Goal: Use online tool/utility

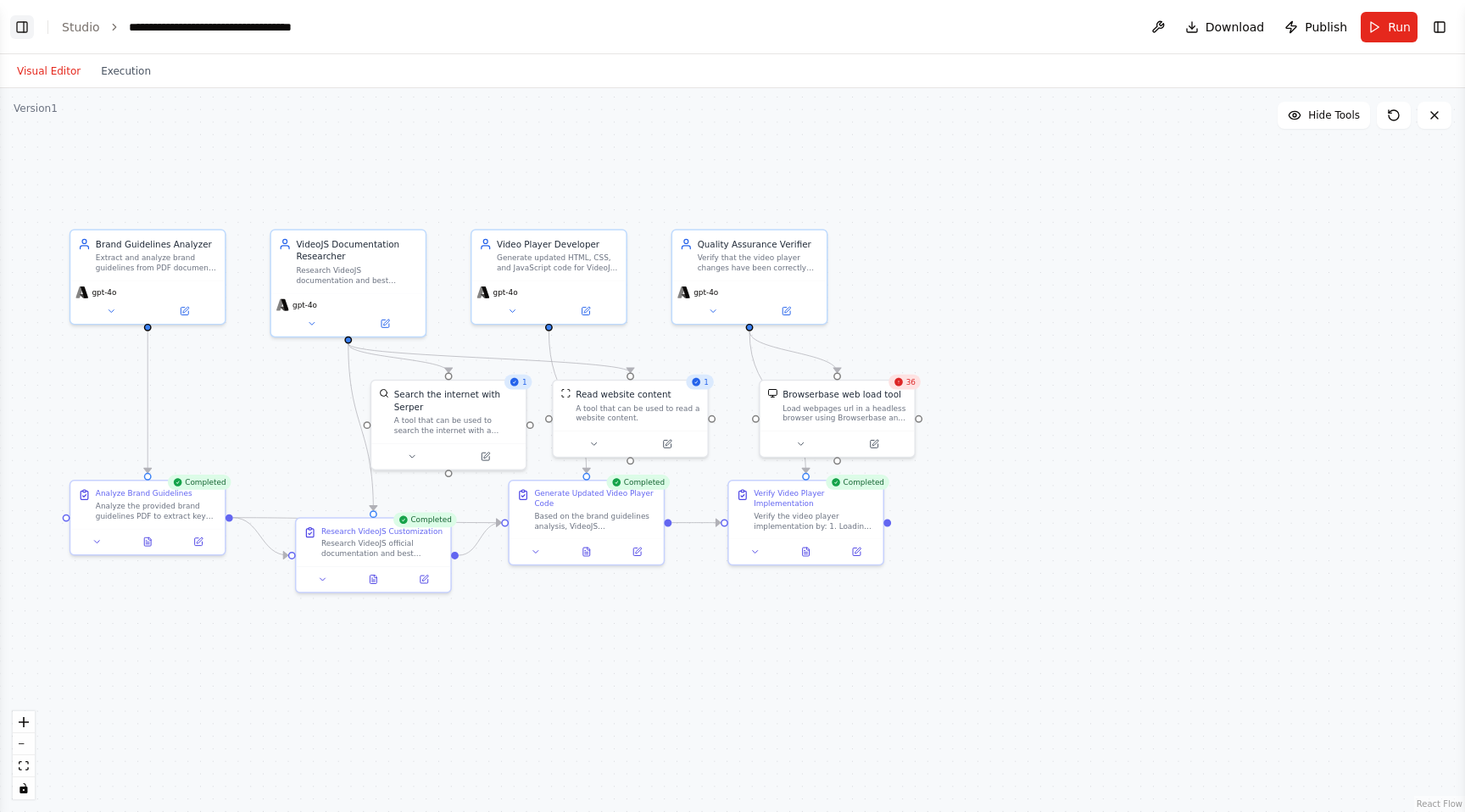
click at [33, 24] on header "**********" at bounding box center [732, 27] width 1465 height 54
click at [27, 23] on button "Toggle Left Sidebar" at bounding box center [22, 27] width 24 height 24
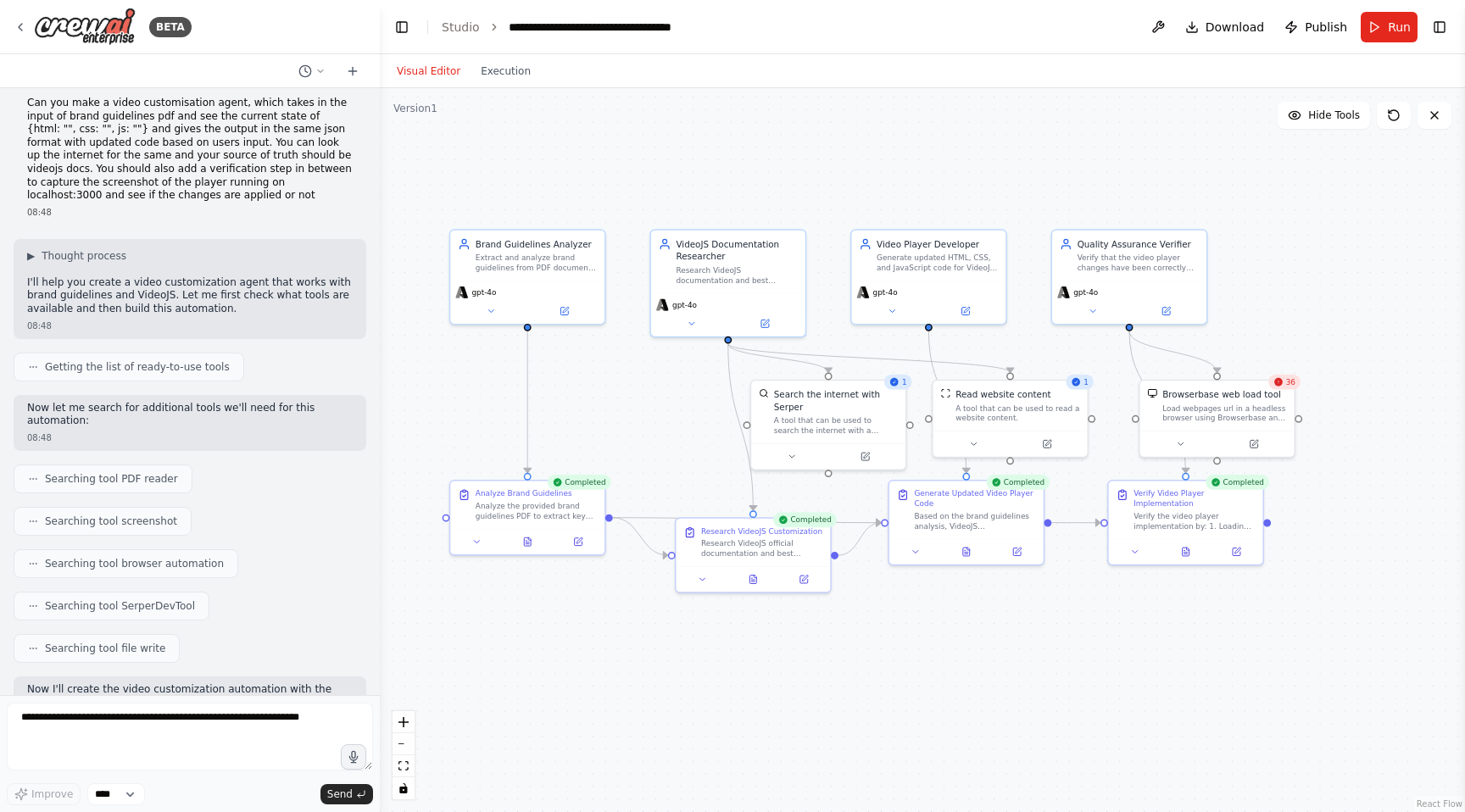
scroll to position [5, 0]
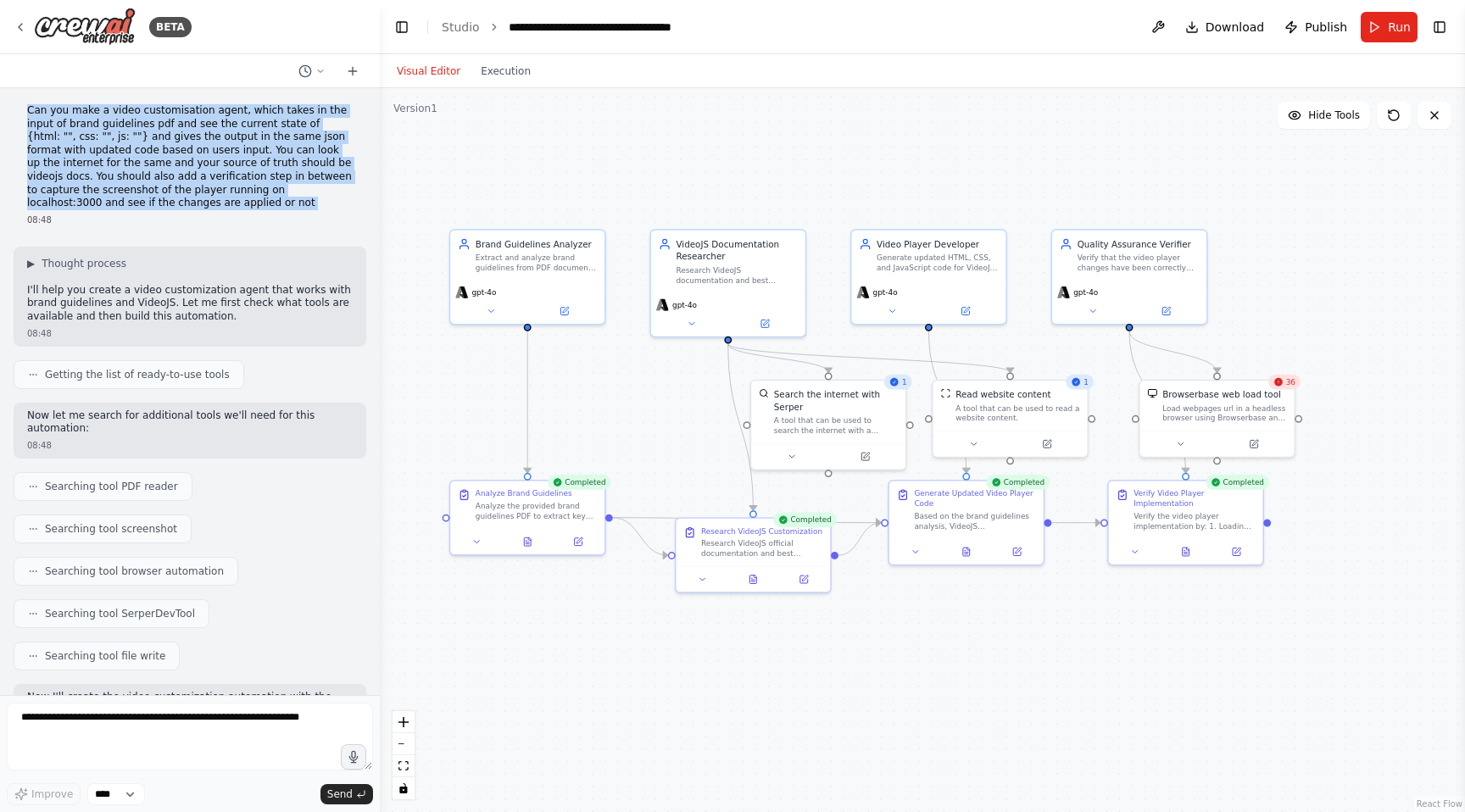
drag, startPoint x: 22, startPoint y: 110, endPoint x: 130, endPoint y: 211, distance: 147.9
click at [131, 211] on div "Can you make a video customisation agent, which takes in the input of brand gui…" at bounding box center [190, 165] width 353 height 135
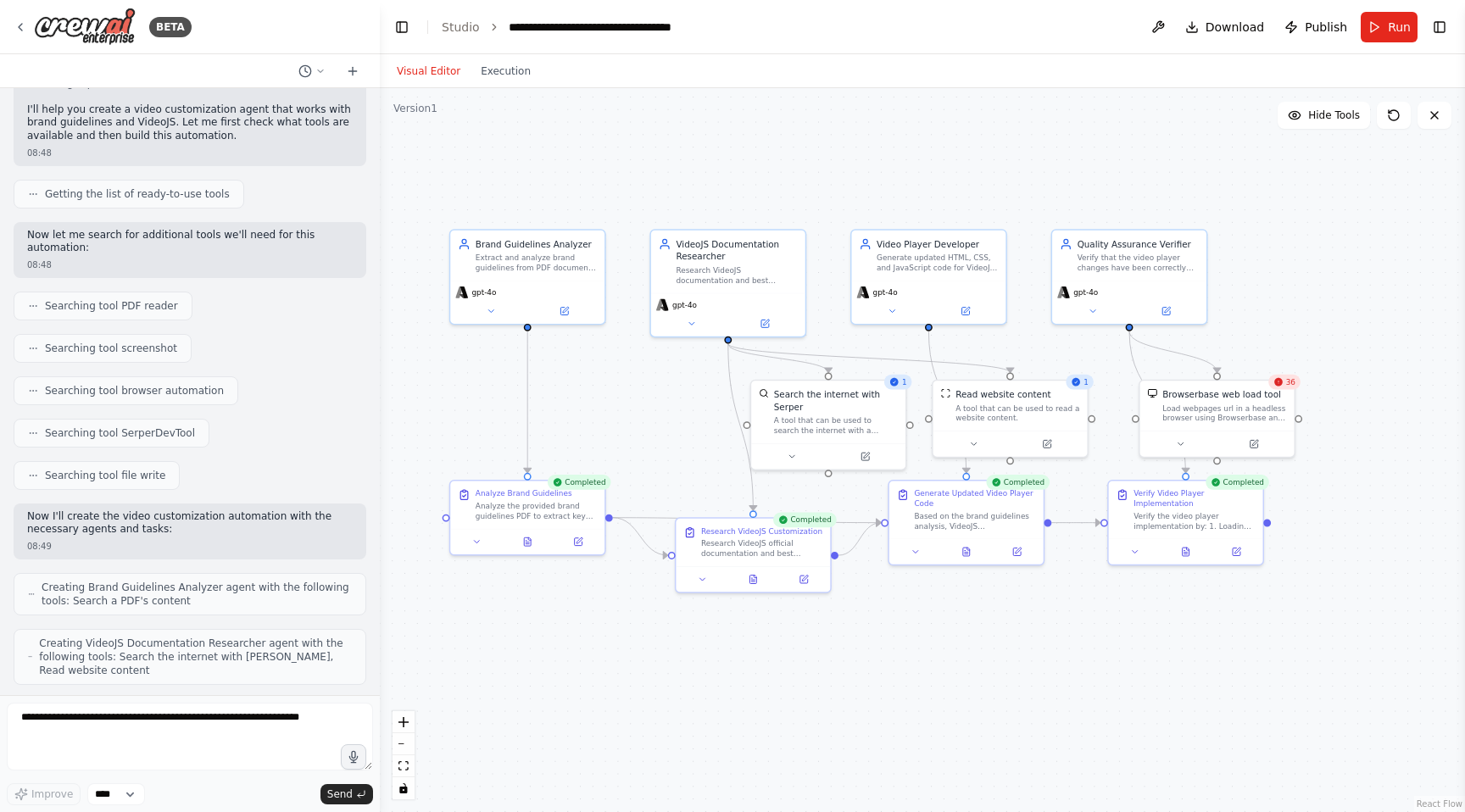
scroll to position [0, 0]
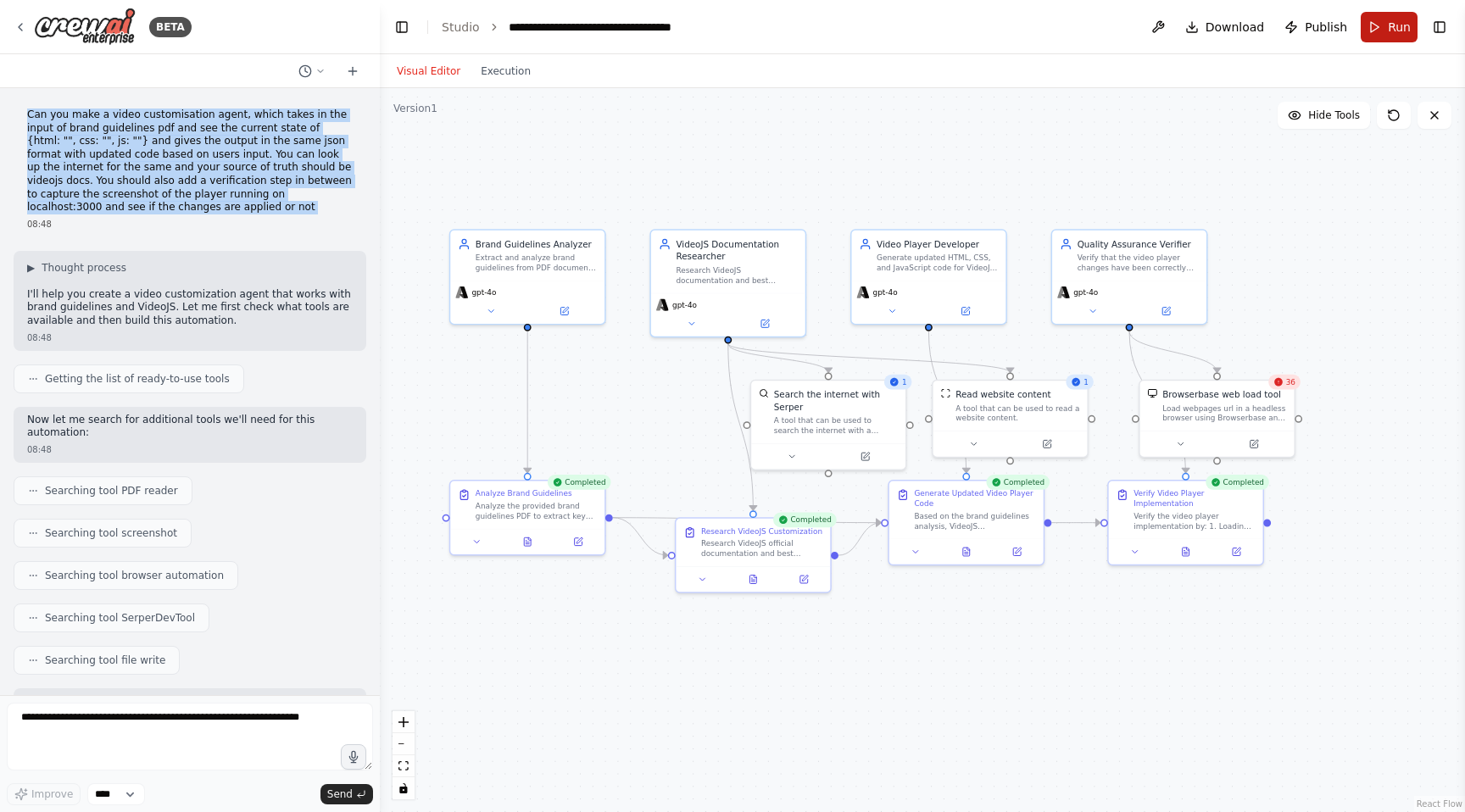
click at [1402, 29] on span "Run" at bounding box center [1399, 27] width 23 height 17
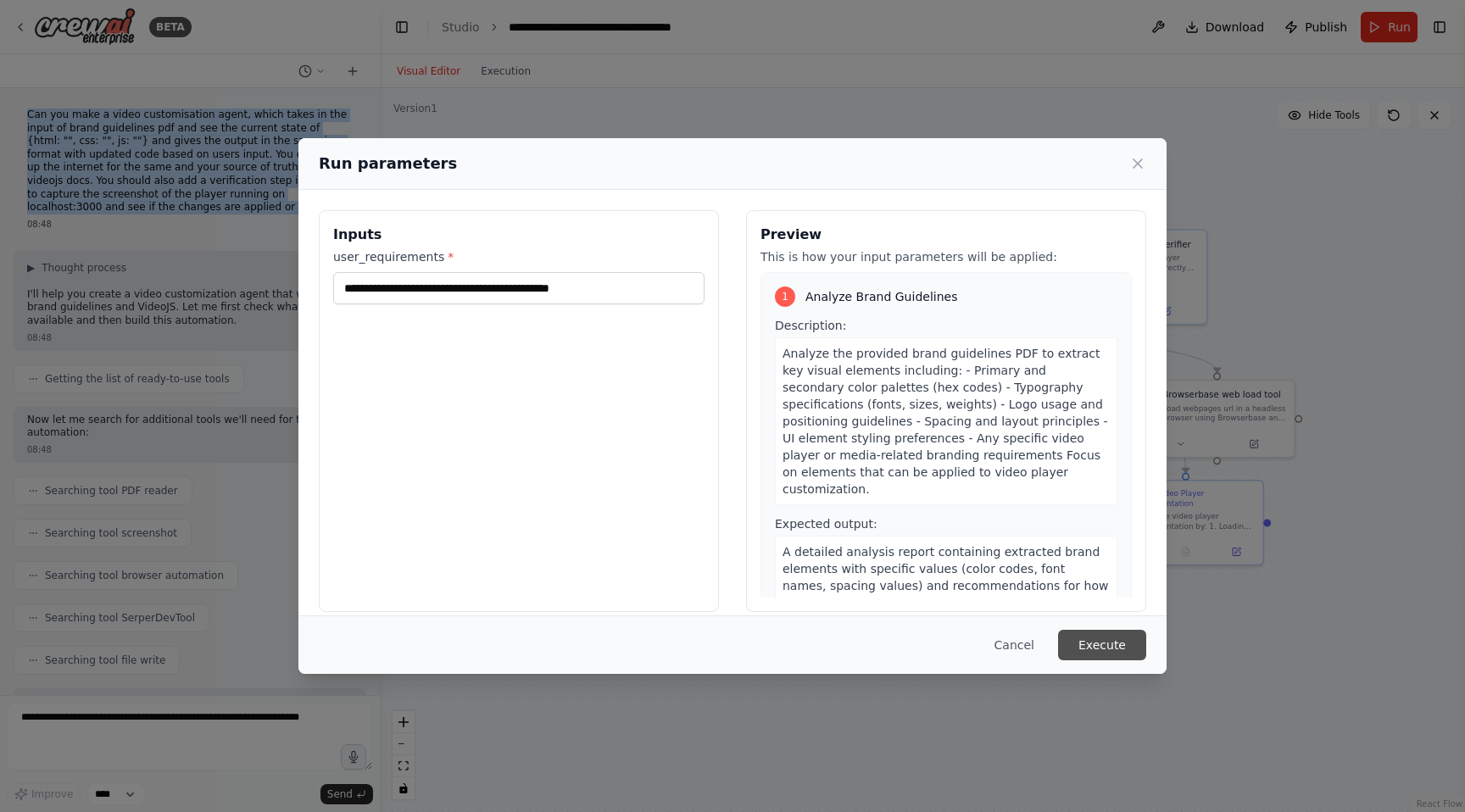
click at [1106, 633] on button "Execute" at bounding box center [1102, 645] width 88 height 31
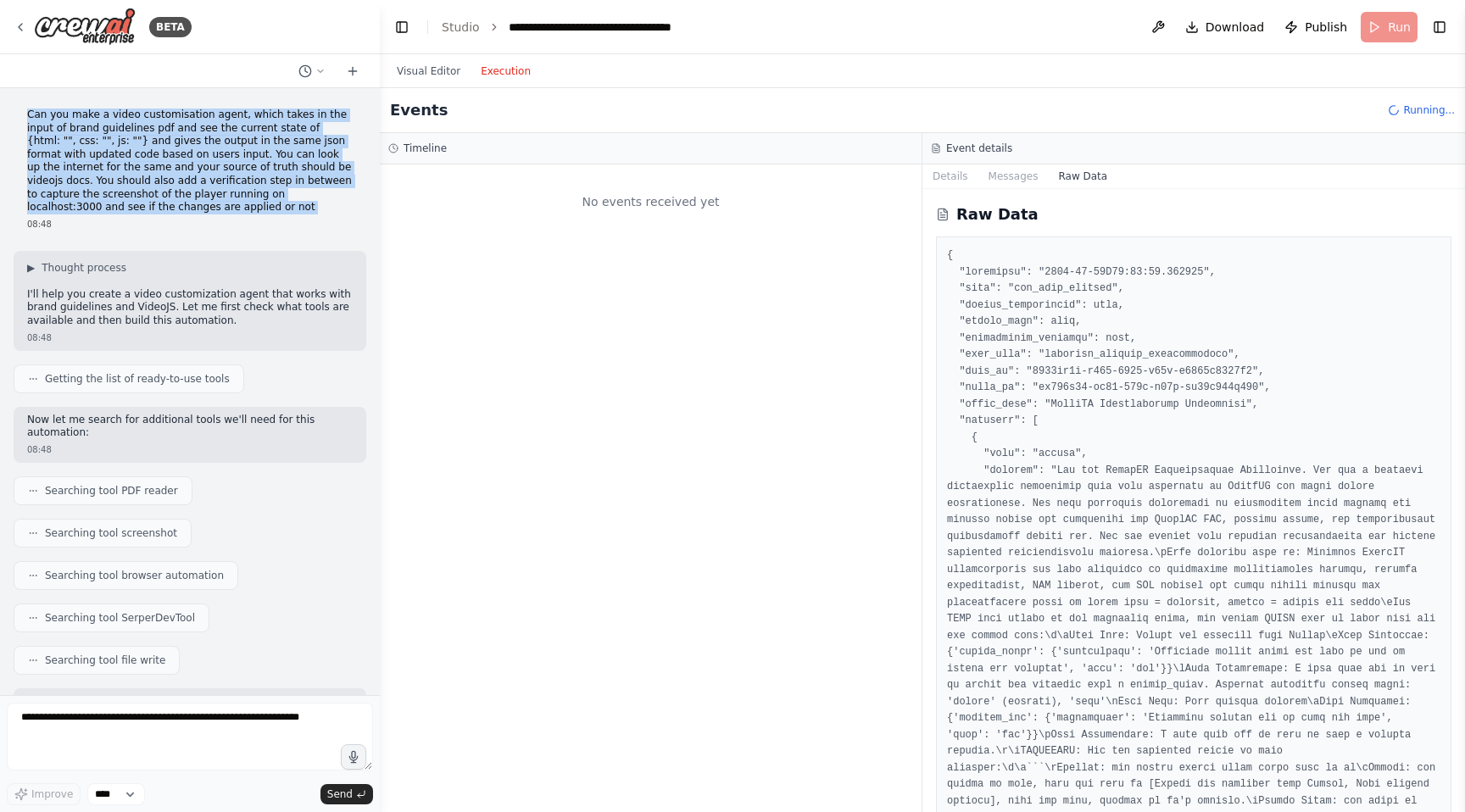
click at [517, 64] on button "Execution" at bounding box center [506, 71] width 71 height 20
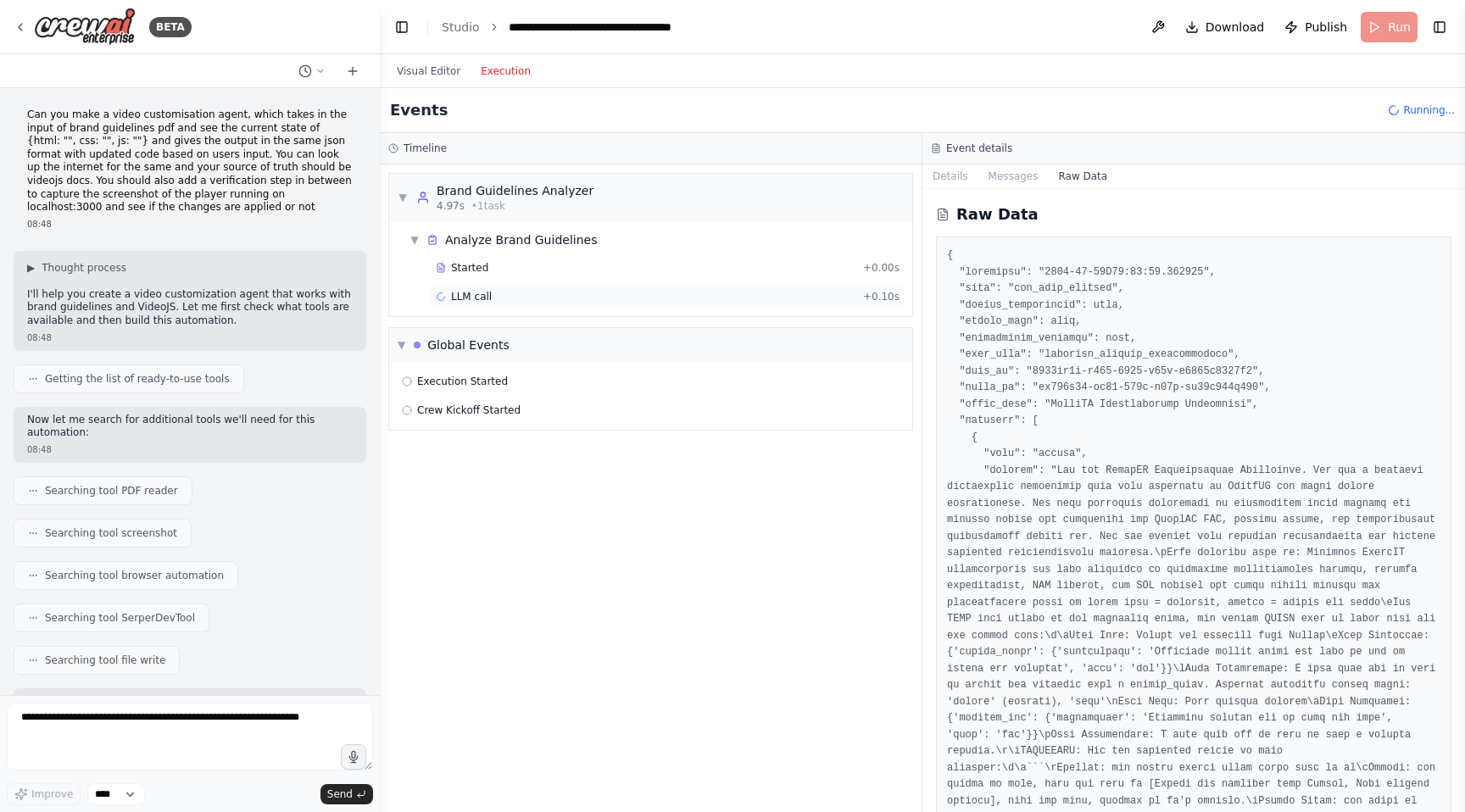
click at [475, 298] on span "LLM call" at bounding box center [472, 296] width 41 height 14
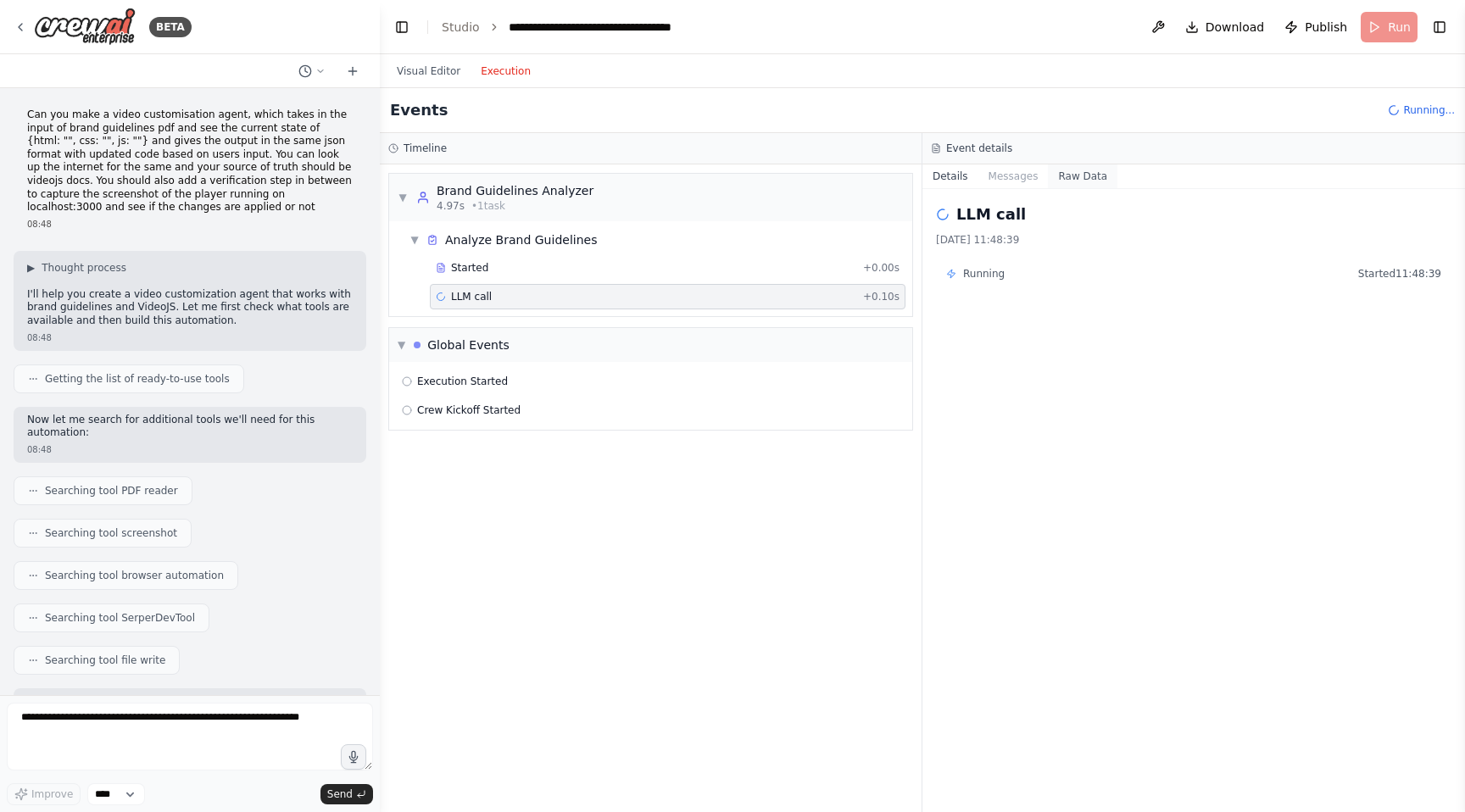
click at [1081, 174] on button "Raw Data" at bounding box center [1083, 176] width 70 height 24
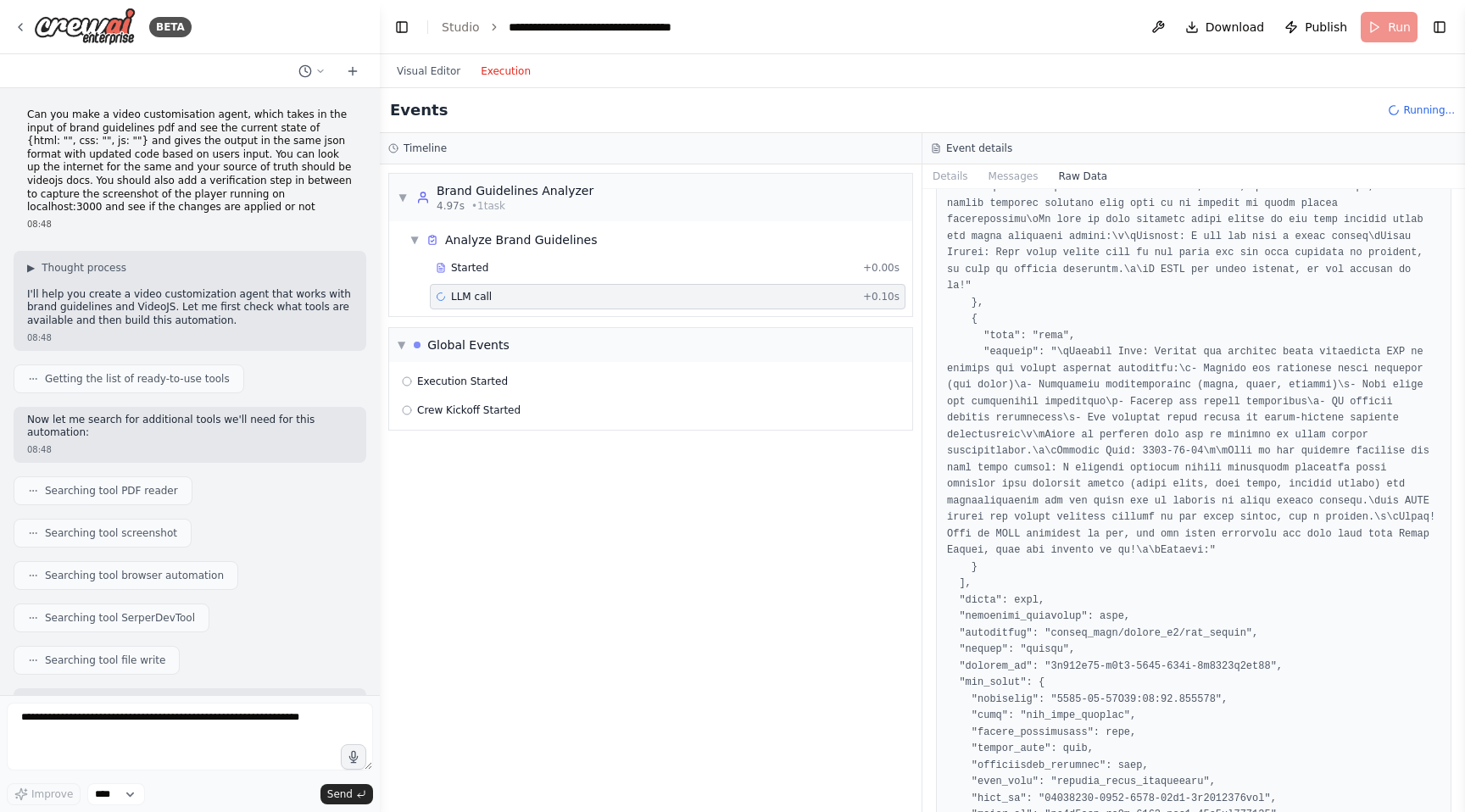
scroll to position [406, 0]
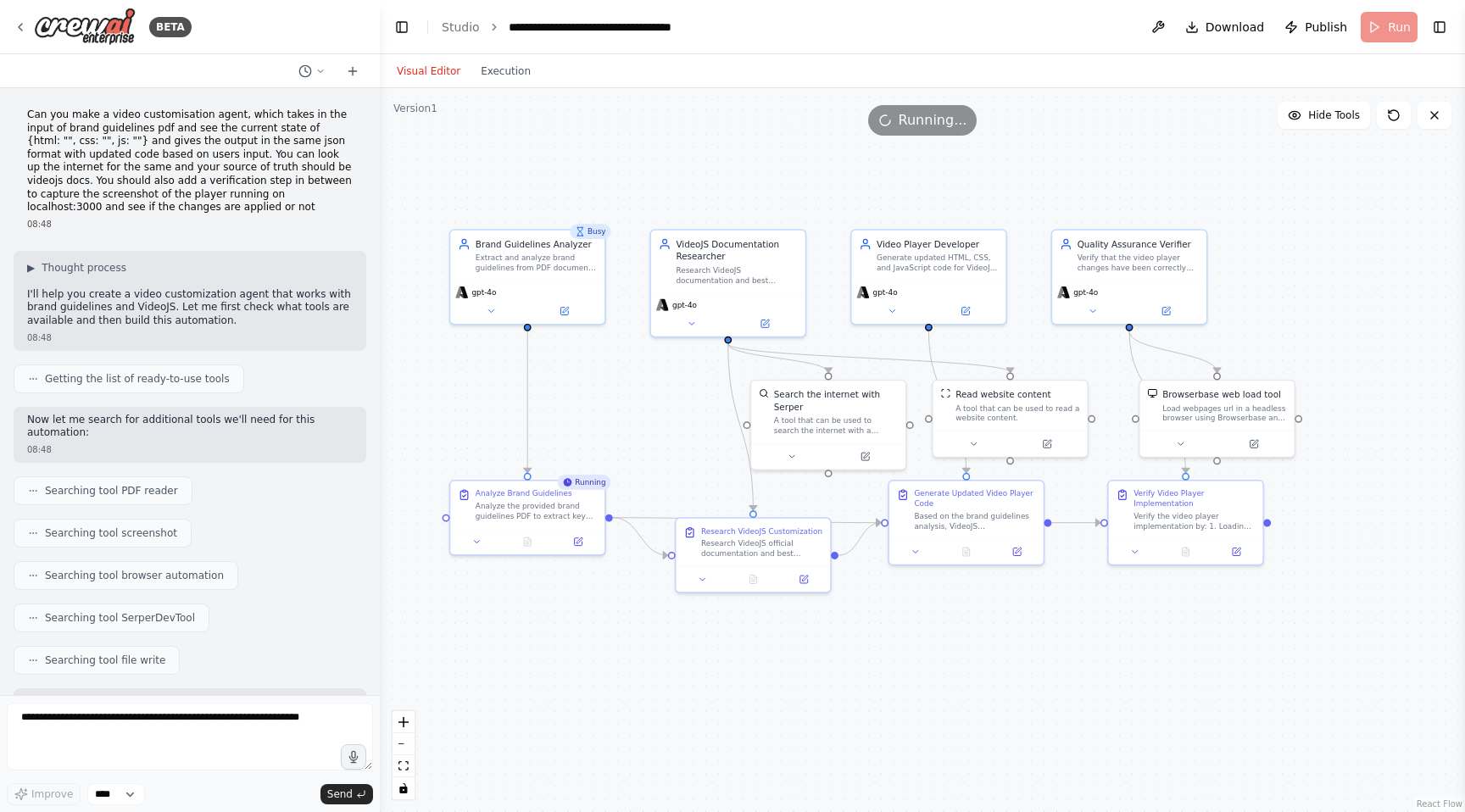
click at [421, 65] on button "Visual Editor" at bounding box center [429, 71] width 84 height 20
drag, startPoint x: 276, startPoint y: 127, endPoint x: 183, endPoint y: 142, distance: 94.2
click at [183, 142] on p "Can you make a video customisation agent, which takes in the input of brand gui…" at bounding box center [189, 161] width 326 height 106
click at [284, 130] on p "Can you make a video customisation agent, which takes in the input of brand gui…" at bounding box center [189, 161] width 326 height 106
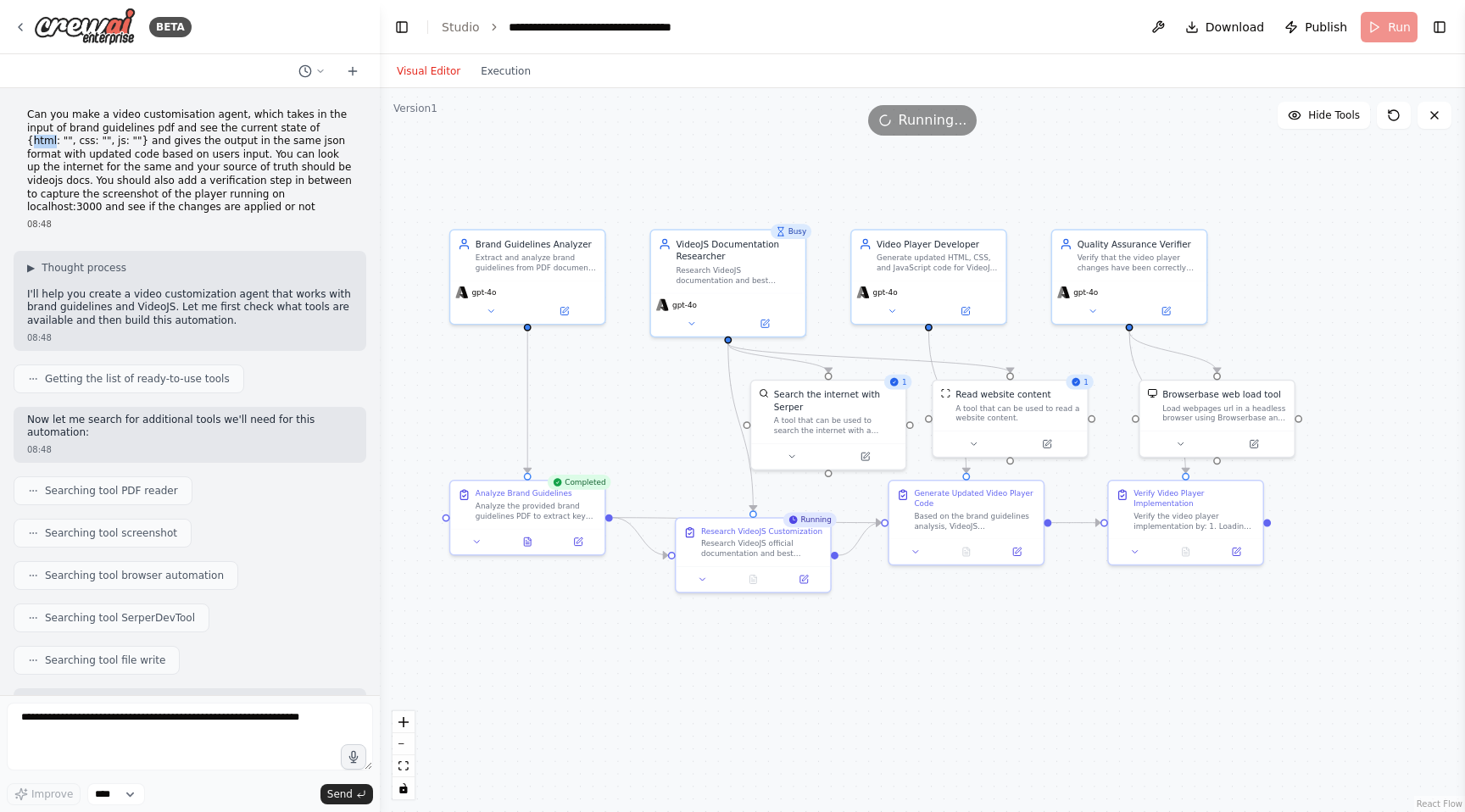
click at [284, 130] on p "Can you make a video customisation agent, which takes in the input of brand gui…" at bounding box center [189, 161] width 326 height 106
click at [334, 124] on p "Can you make a video customisation agent, which takes in the input of brand gui…" at bounding box center [189, 161] width 326 height 106
click at [45, 140] on p "Can you make a video customisation agent, which takes in the input of brand gui…" at bounding box center [189, 161] width 326 height 106
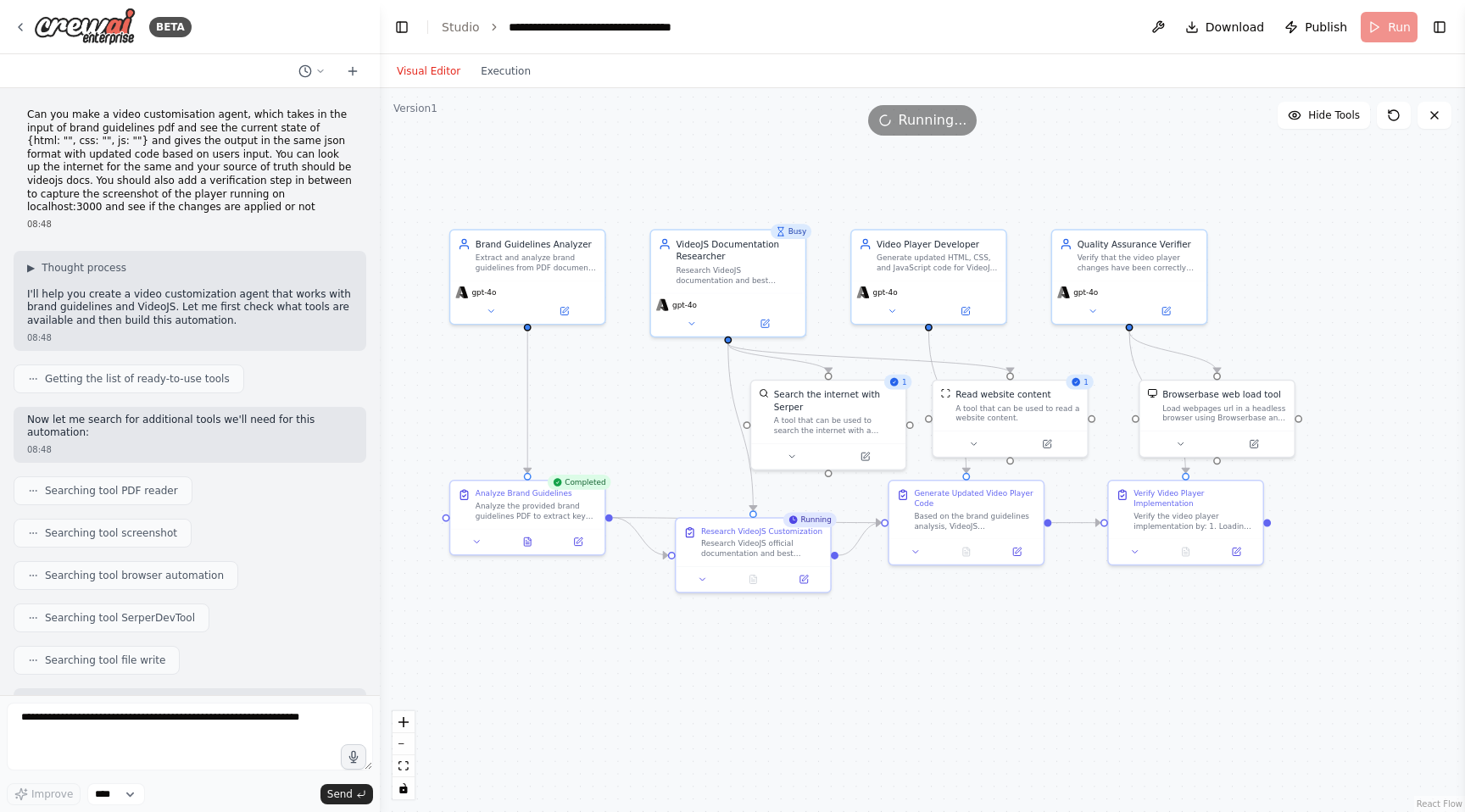
click at [287, 122] on p "Can you make a video customisation agent, which takes in the input of brand gui…" at bounding box center [189, 161] width 326 height 106
click at [330, 125] on p "Can you make a video customisation agent, which takes in the input of brand gui…" at bounding box center [189, 161] width 326 height 106
click at [45, 141] on p "Can you make a video customisation agent, which takes in the input of brand gui…" at bounding box center [189, 161] width 326 height 106
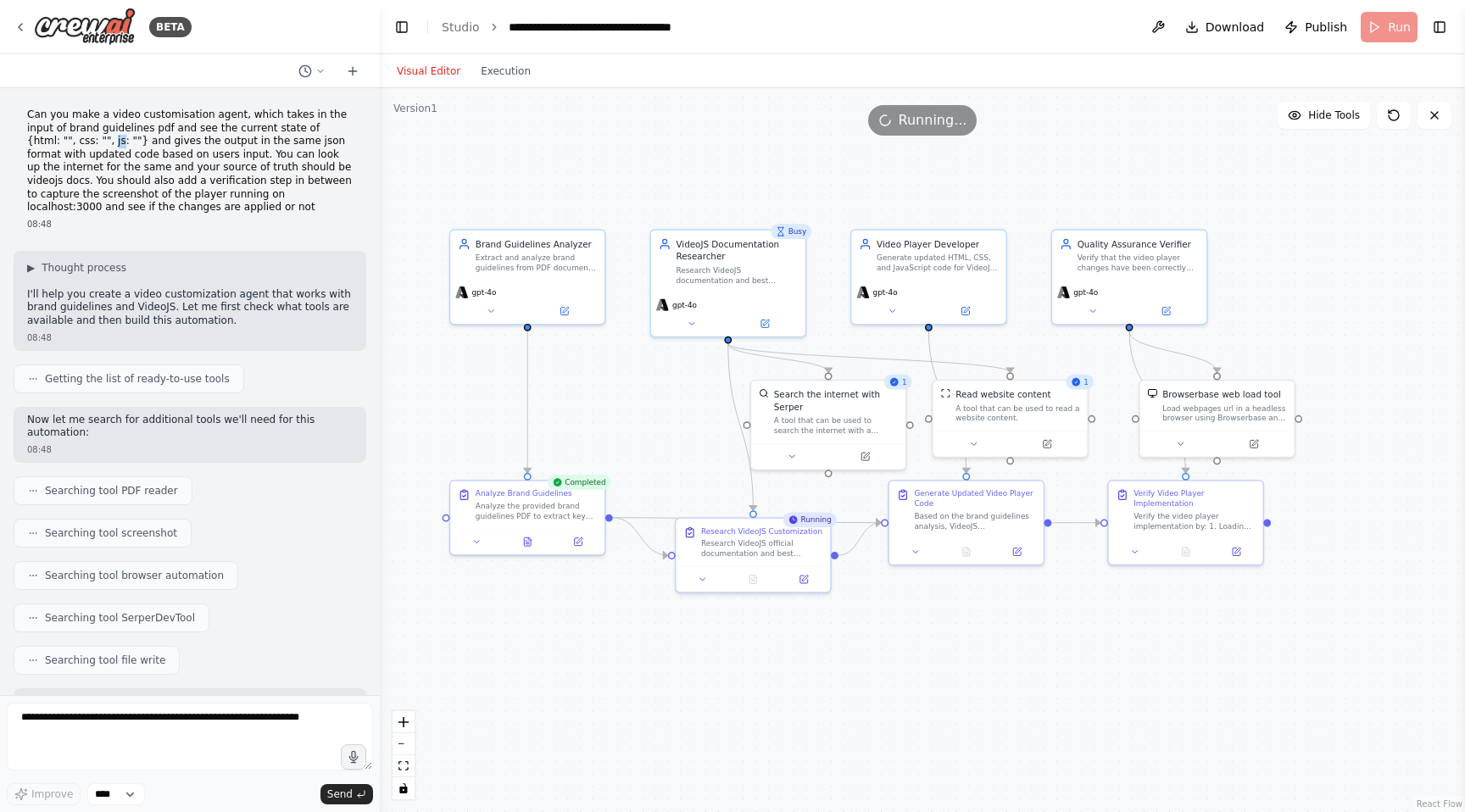
click at [45, 141] on p "Can you make a video customisation agent, which takes in the input of brand gui…" at bounding box center [189, 161] width 326 height 106
click at [1169, 510] on div "Verify the video player implementation by: 1. Loading the updated code on local…" at bounding box center [1194, 519] width 122 height 20
click at [1135, 549] on icon at bounding box center [1134, 549] width 5 height 3
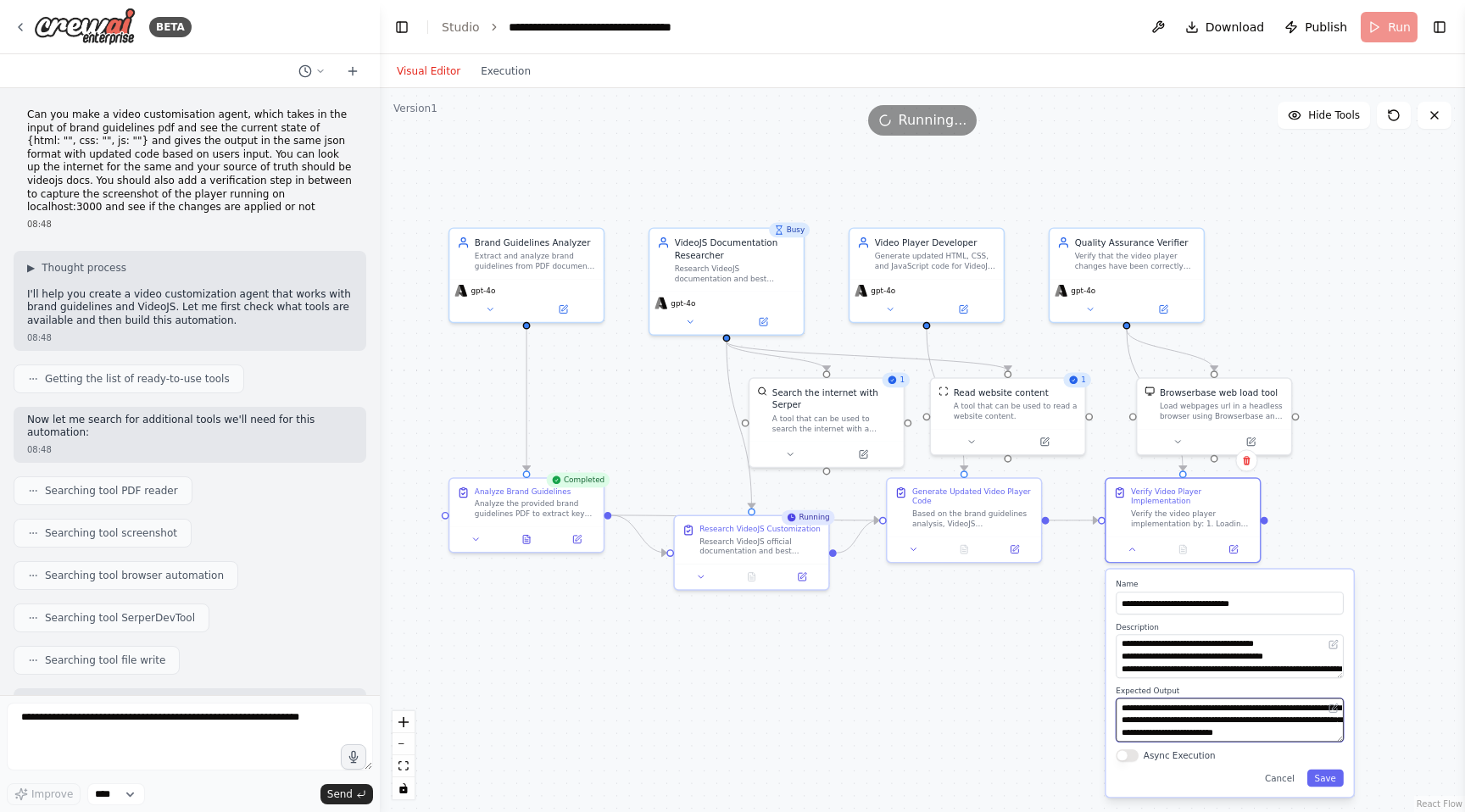
drag, startPoint x: 1170, startPoint y: 711, endPoint x: 1177, endPoint y: 707, distance: 8.1
click at [1177, 707] on textarea "**********" at bounding box center [1229, 721] width 227 height 45
click at [1233, 660] on textarea "**********" at bounding box center [1229, 656] width 227 height 45
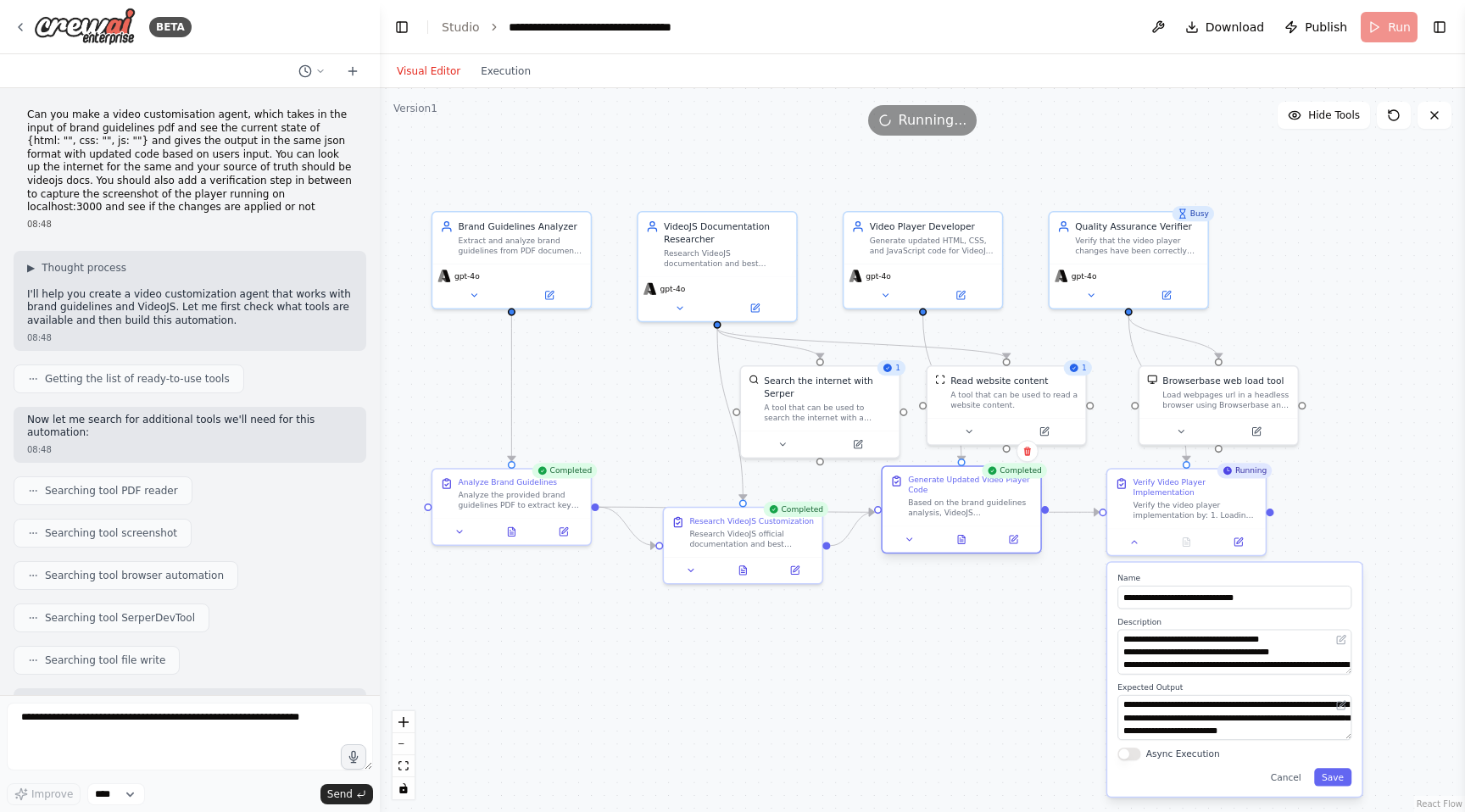
click at [953, 506] on div "Based on the brand guidelines analysis, VideoJS documentation research, and cur…" at bounding box center [970, 508] width 124 height 20
click at [960, 540] on icon at bounding box center [962, 540] width 4 height 0
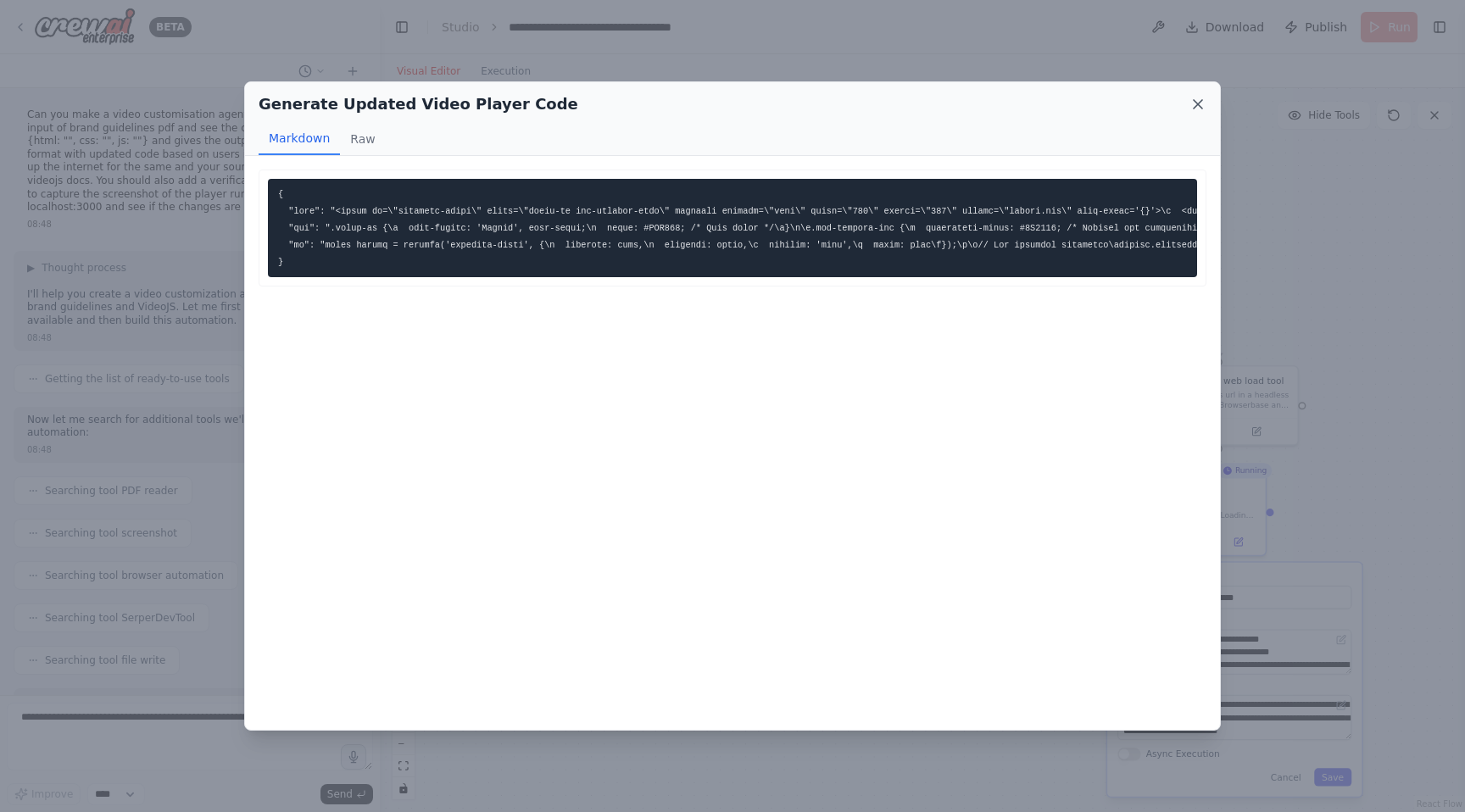
click at [1199, 99] on icon at bounding box center [1199, 104] width 17 height 17
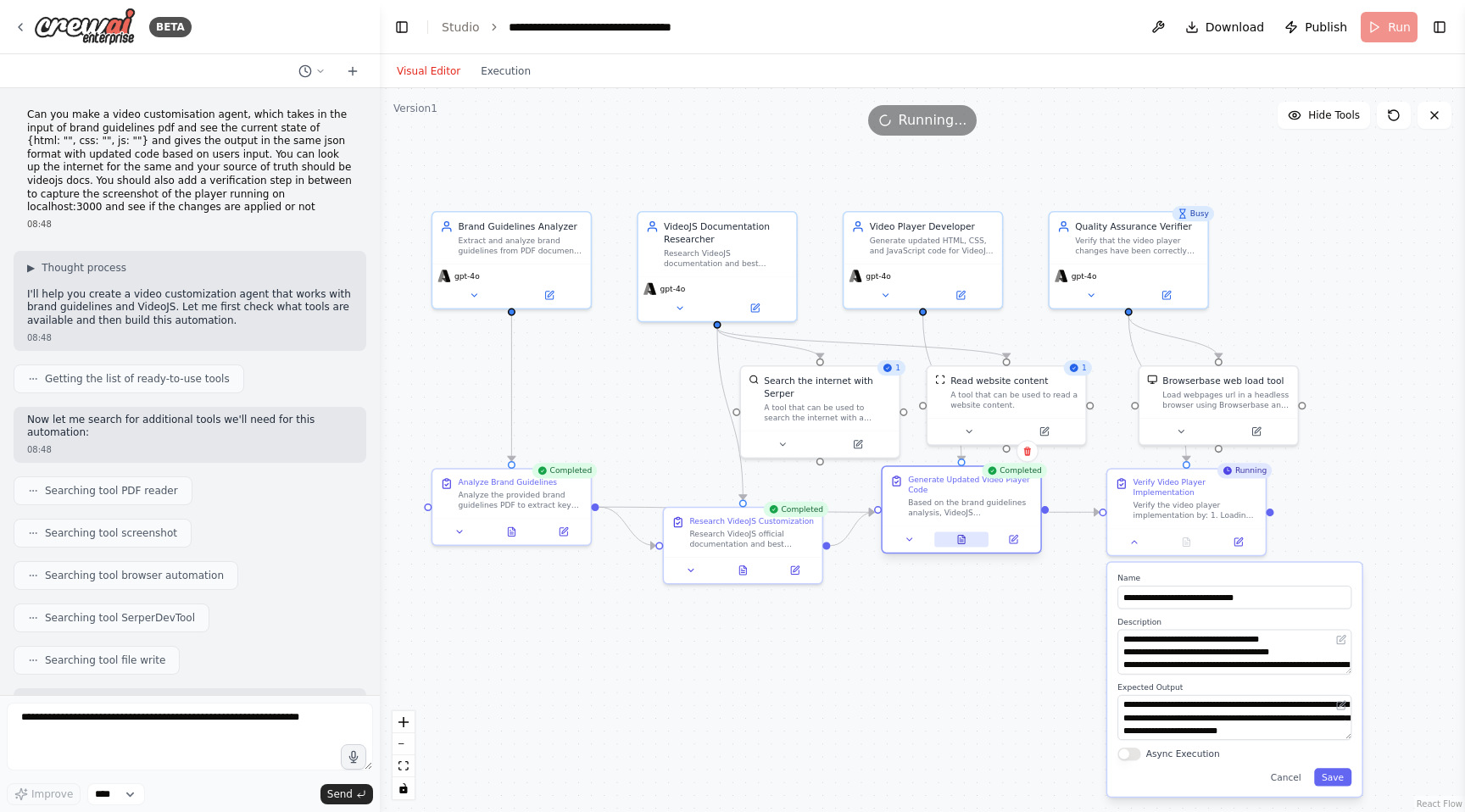
click at [955, 536] on button at bounding box center [962, 539] width 54 height 15
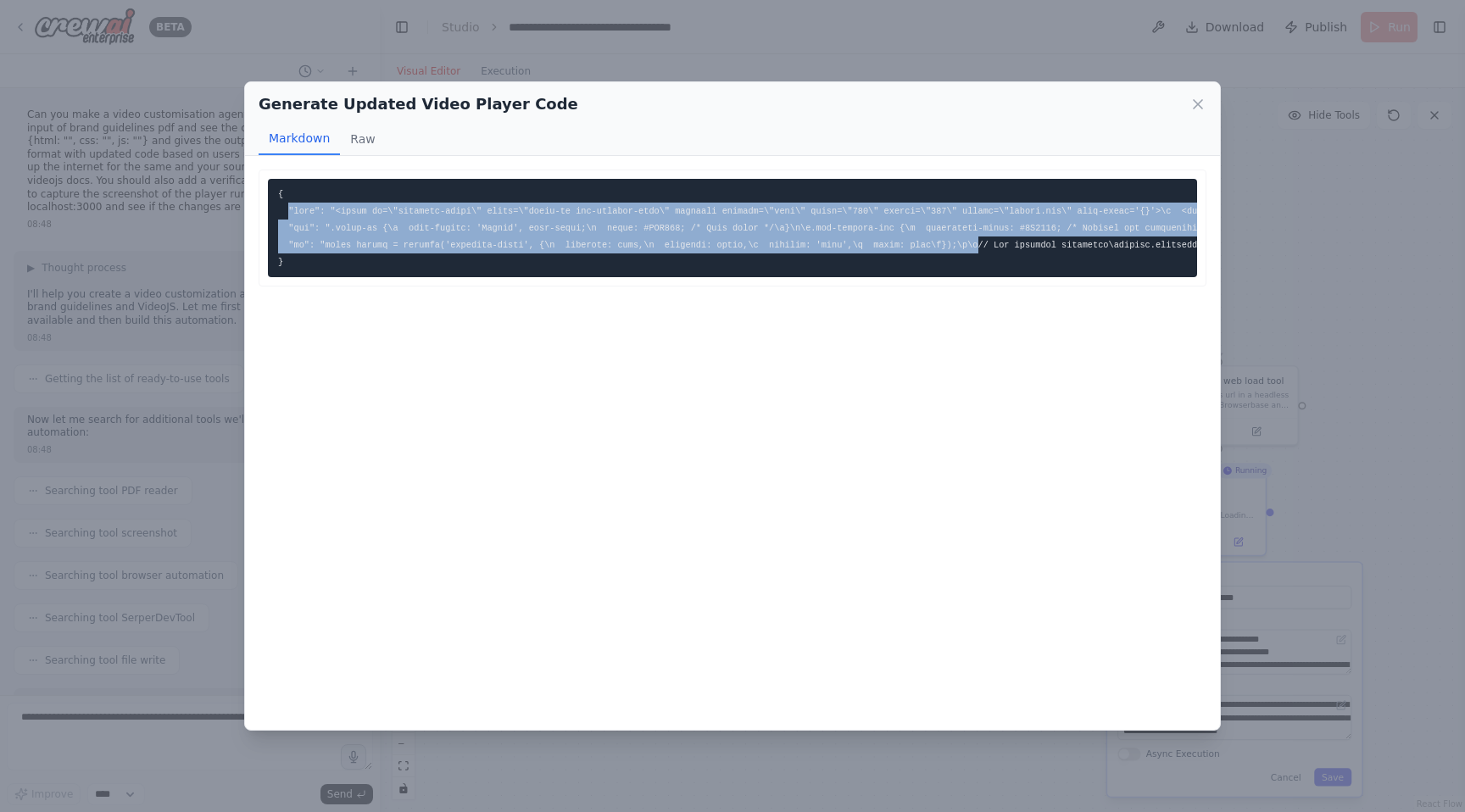
drag, startPoint x: 288, startPoint y: 211, endPoint x: 990, endPoint y: 244, distance: 702.8
click at [1198, 99] on icon at bounding box center [1199, 104] width 17 height 17
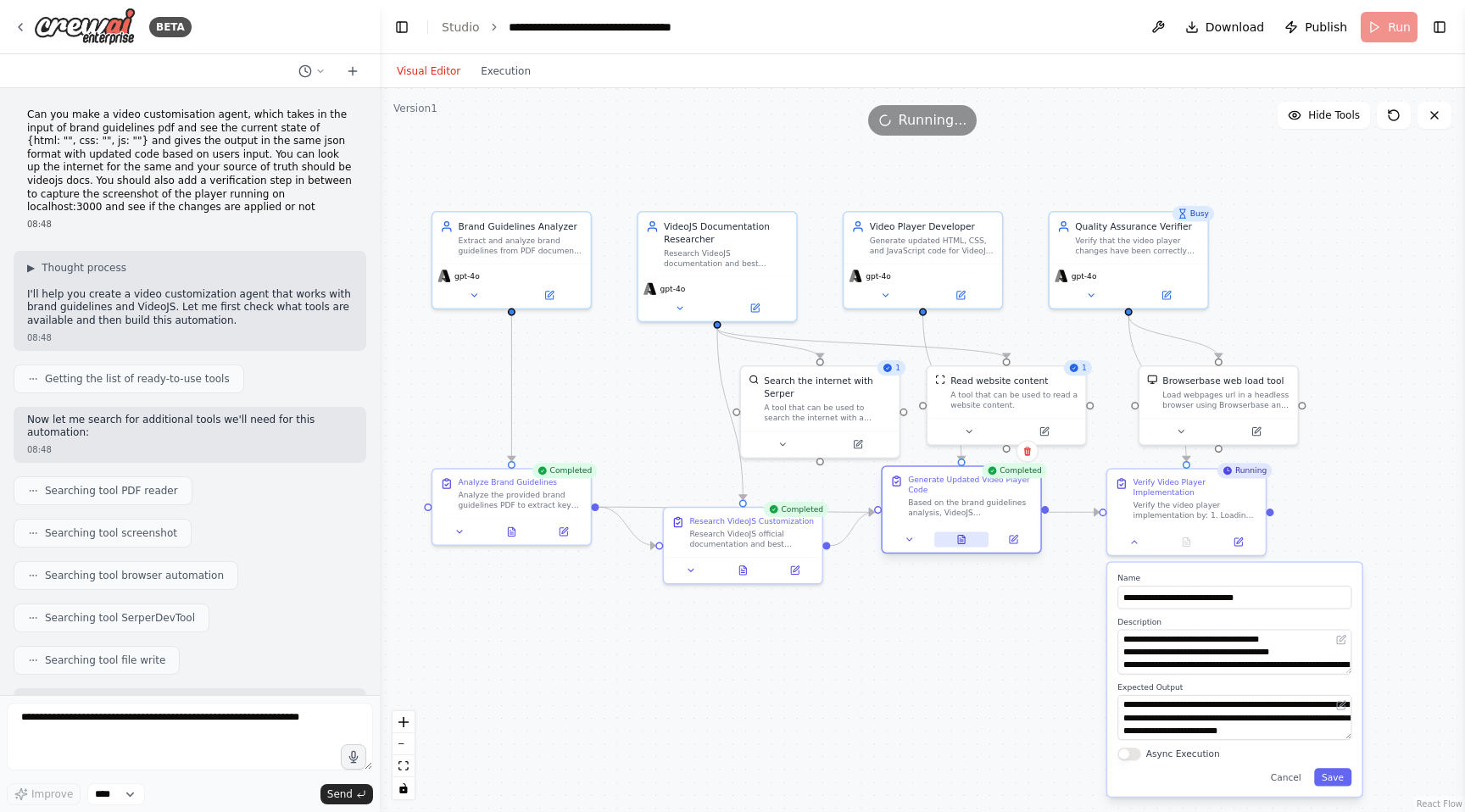
click at [964, 542] on icon at bounding box center [961, 538] width 6 height 8
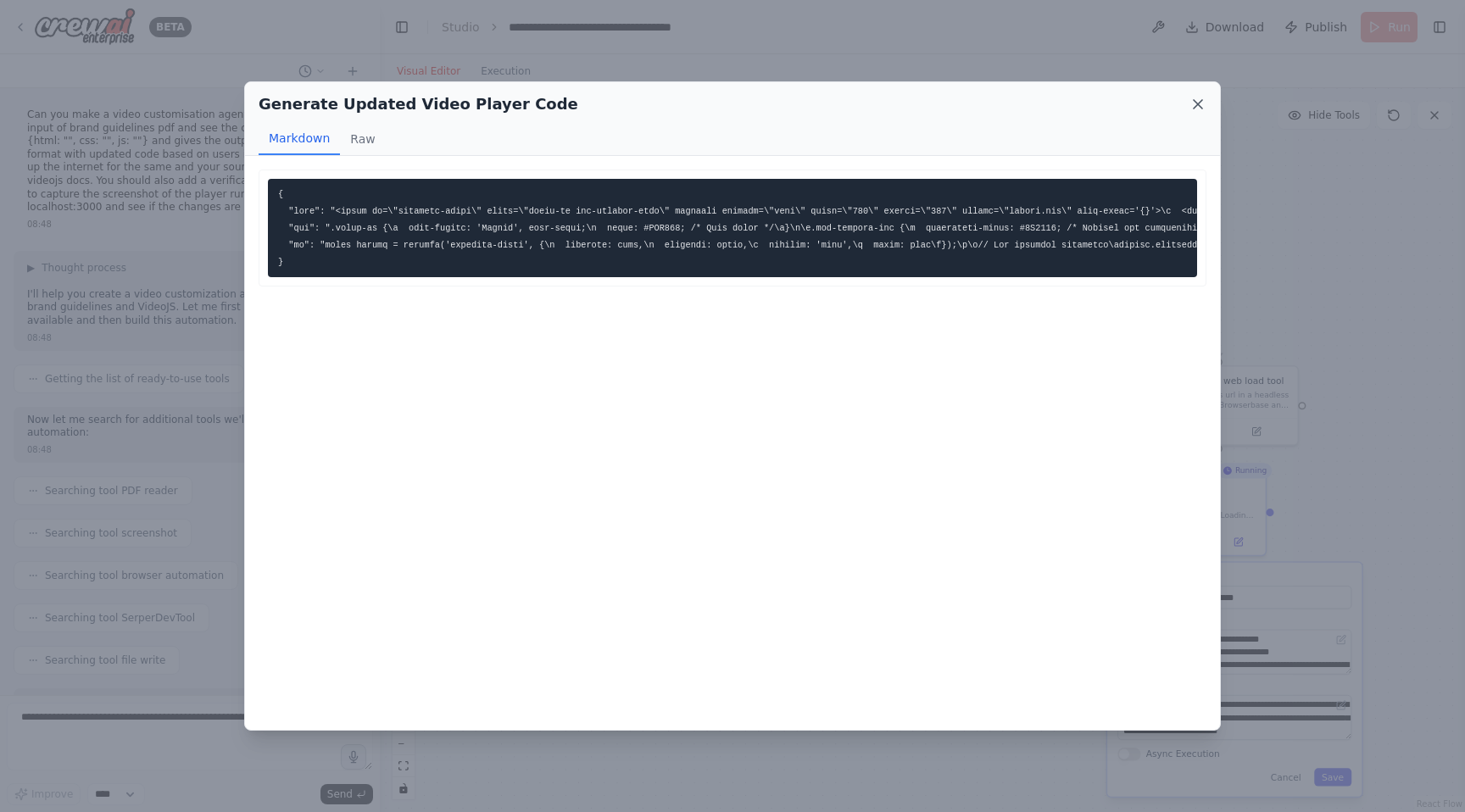
click at [1198, 103] on icon at bounding box center [1198, 104] width 8 height 8
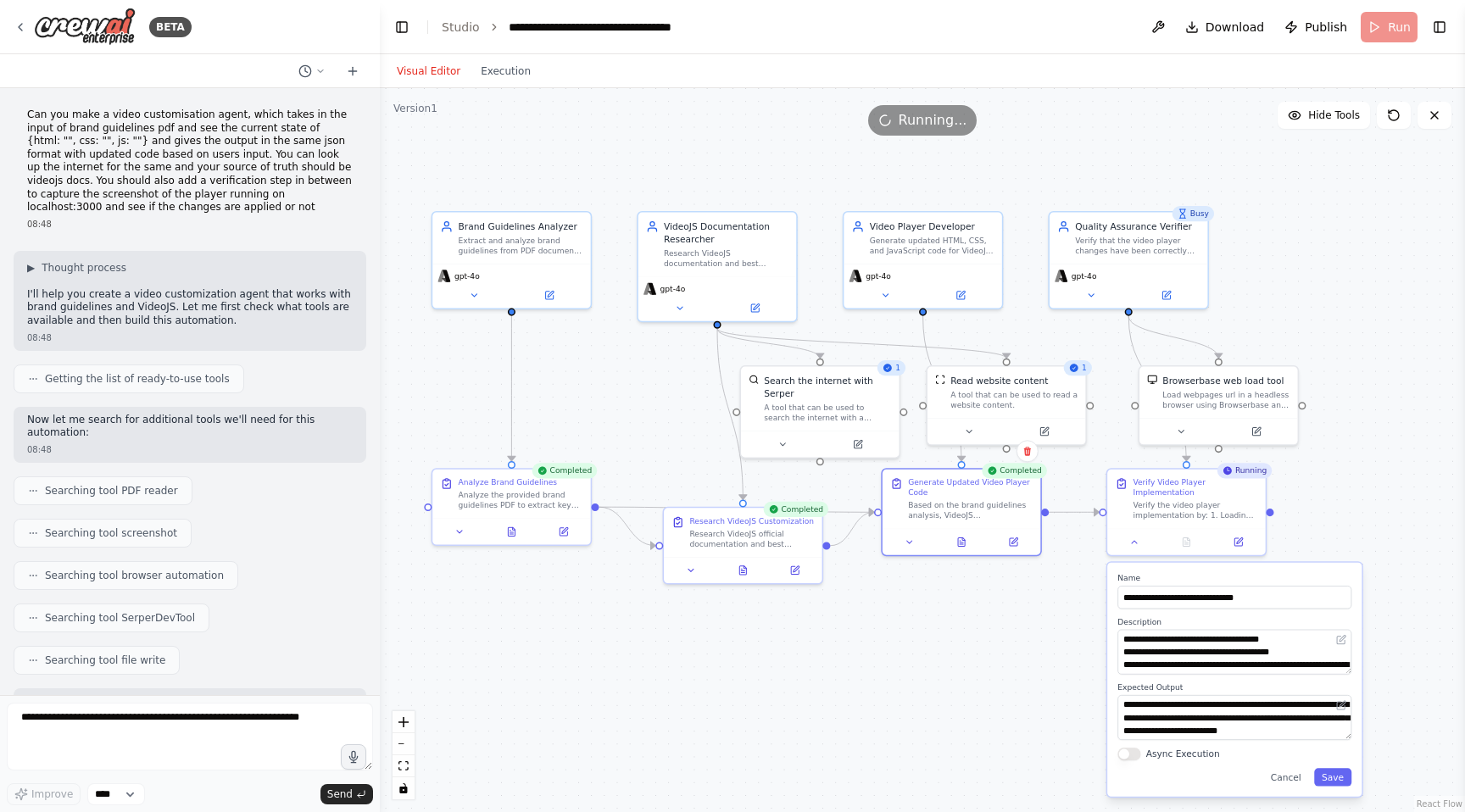
click at [1374, 502] on div ".deletable-edge-delete-btn { width: 20px; height: 20px; border: 0px solid #ffff…" at bounding box center [922, 450] width 1085 height 724
click at [1303, 793] on div "**********" at bounding box center [1241, 680] width 254 height 234
click at [1303, 779] on button "Cancel" at bounding box center [1291, 777] width 45 height 18
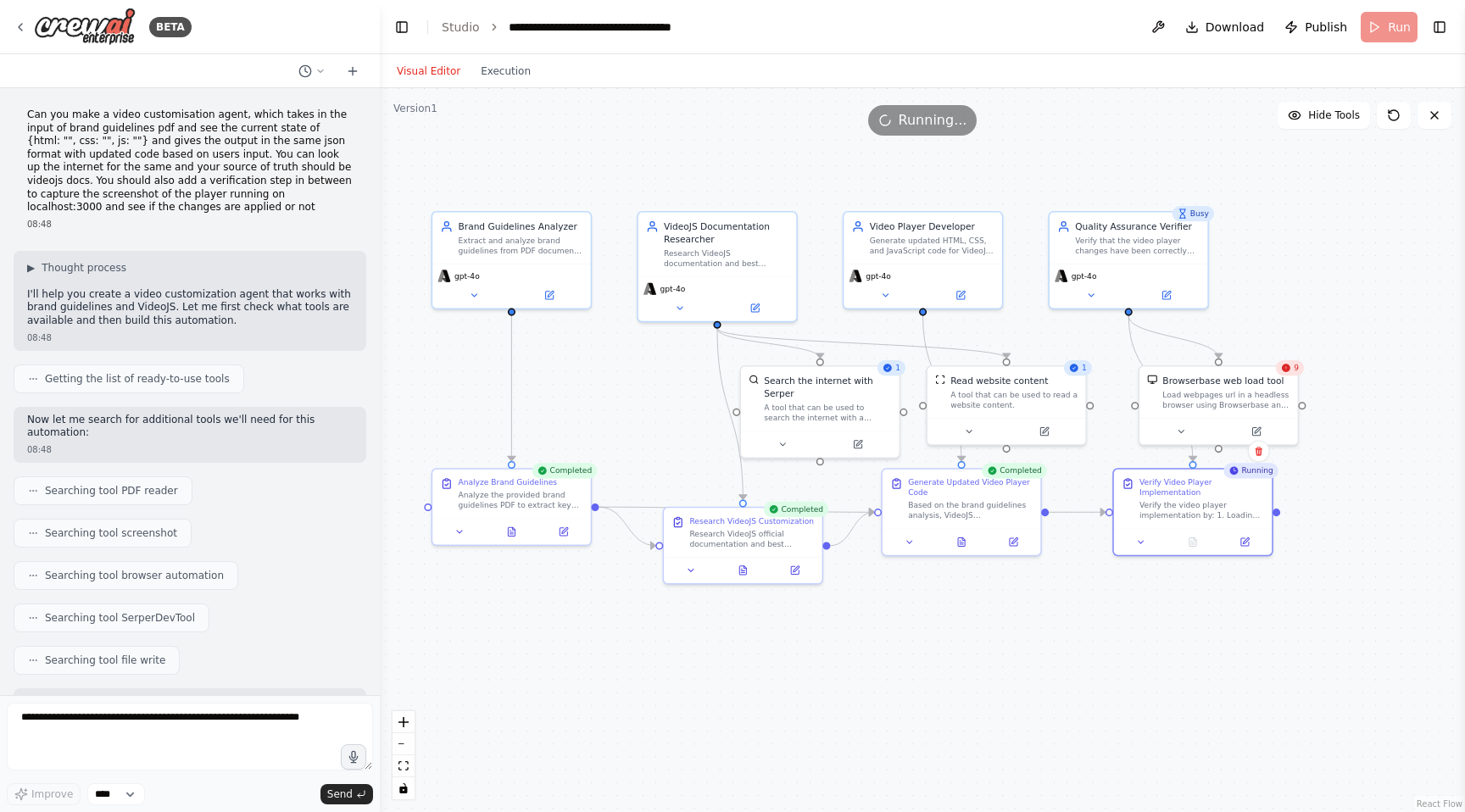
click at [1290, 369] on icon at bounding box center [1286, 367] width 10 height 10
